Goal: Task Accomplishment & Management: Use online tool/utility

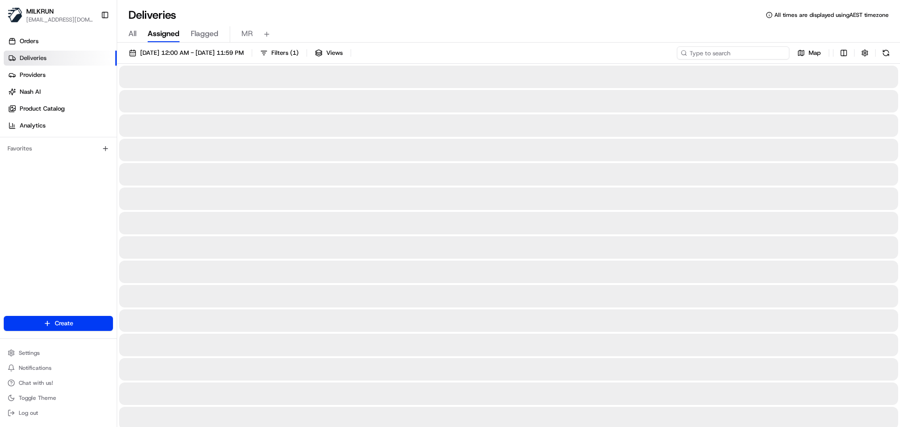
click at [752, 56] on input at bounding box center [733, 52] width 112 height 13
paste input "35044d47-16a1-4b2a-aed0-2e3d88299dab"
type input "35044d47-16a1-4b2a-aed0-2e3d88299dab"
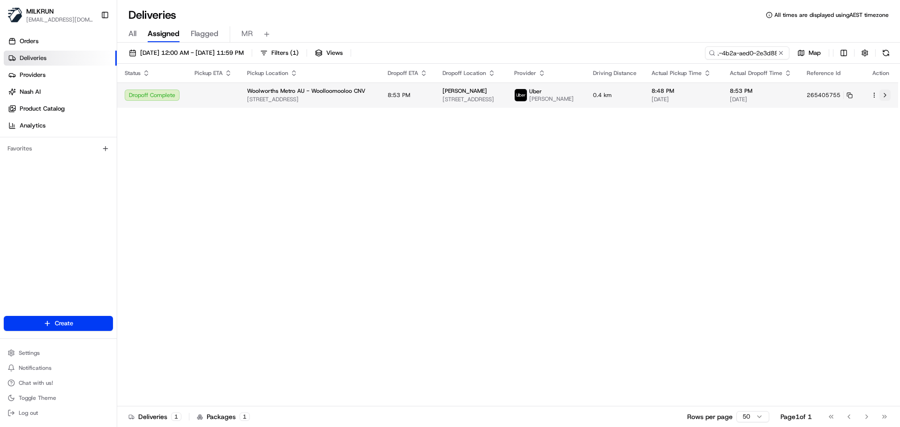
click at [885, 101] on button at bounding box center [884, 95] width 11 height 11
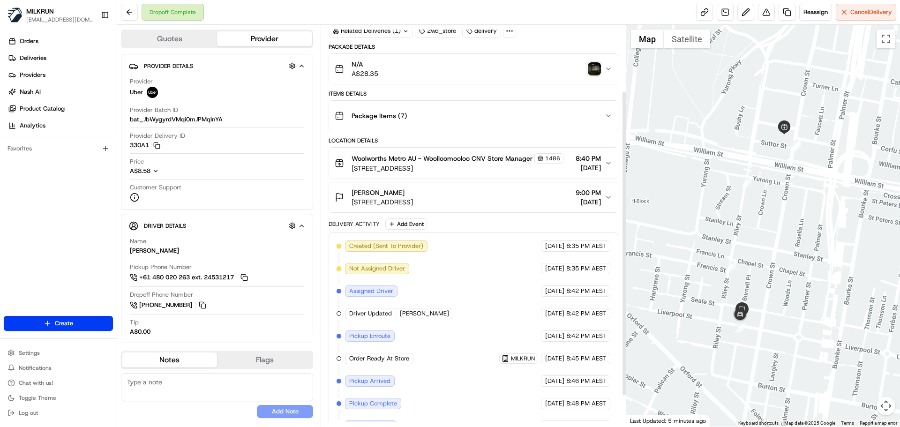
scroll to position [127, 0]
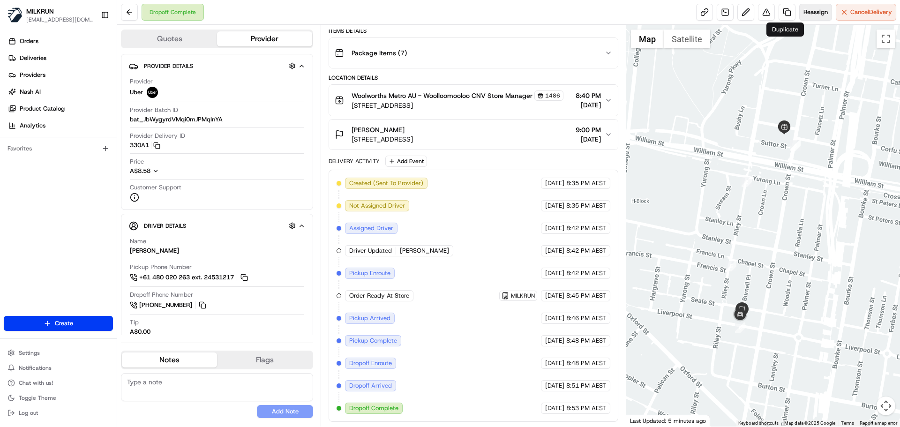
click at [804, 17] on button "Reassign" at bounding box center [815, 12] width 33 height 17
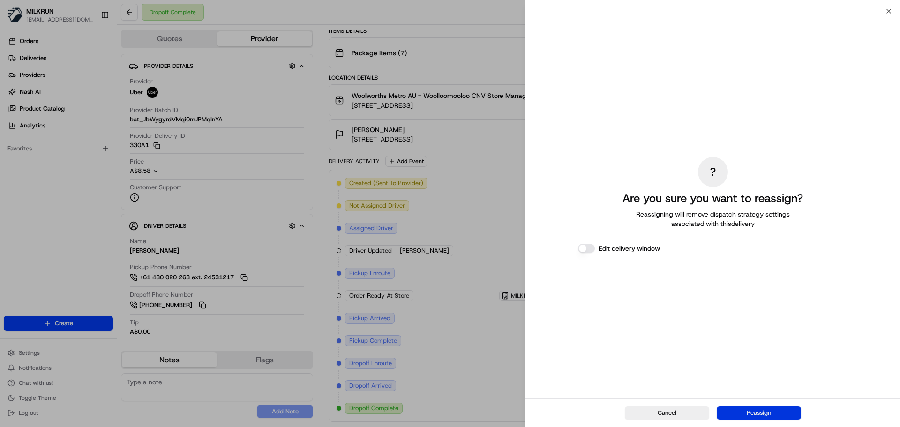
click at [762, 414] on button "Reassign" at bounding box center [759, 412] width 84 height 13
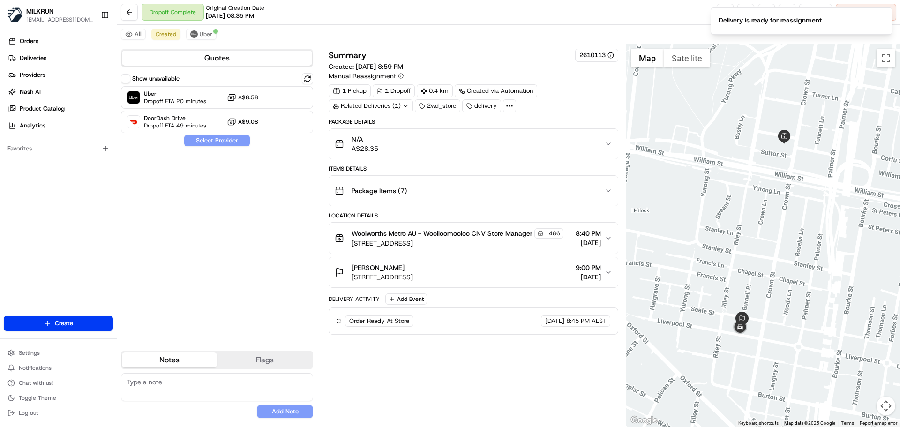
scroll to position [0, 0]
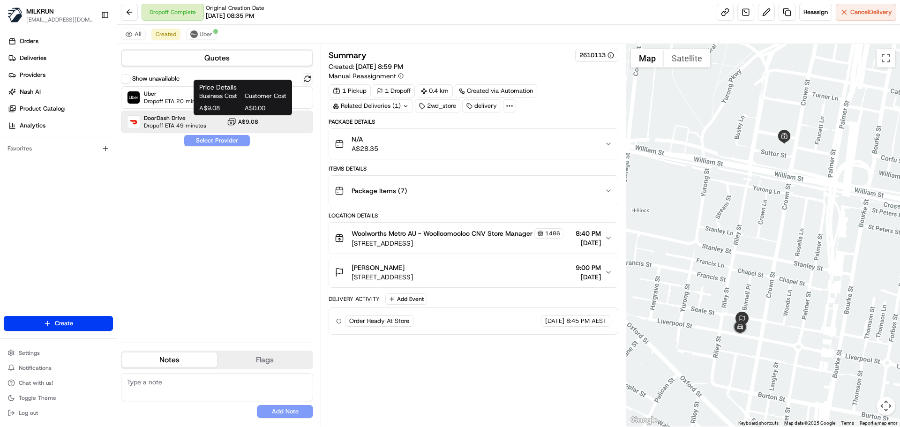
click at [203, 103] on div "Business Cost Customer Cost A$9.08 A$0.00" at bounding box center [242, 102] width 87 height 21
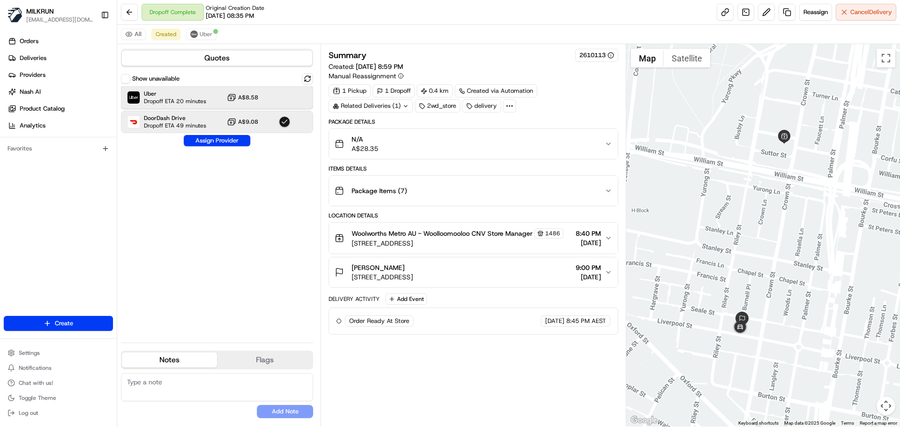
click at [175, 97] on span "Uber" at bounding box center [175, 93] width 62 height 7
click at [206, 142] on button "Assign Provider" at bounding box center [217, 140] width 67 height 11
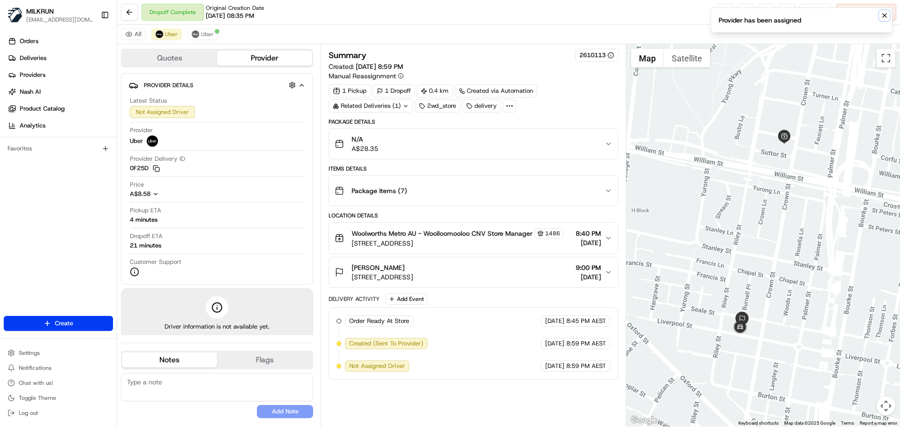
drag, startPoint x: 883, startPoint y: 15, endPoint x: 839, endPoint y: 17, distance: 44.6
click at [883, 15] on icon "Notifications (F8)" at bounding box center [884, 15] width 7 height 7
